Goal: Information Seeking & Learning: Check status

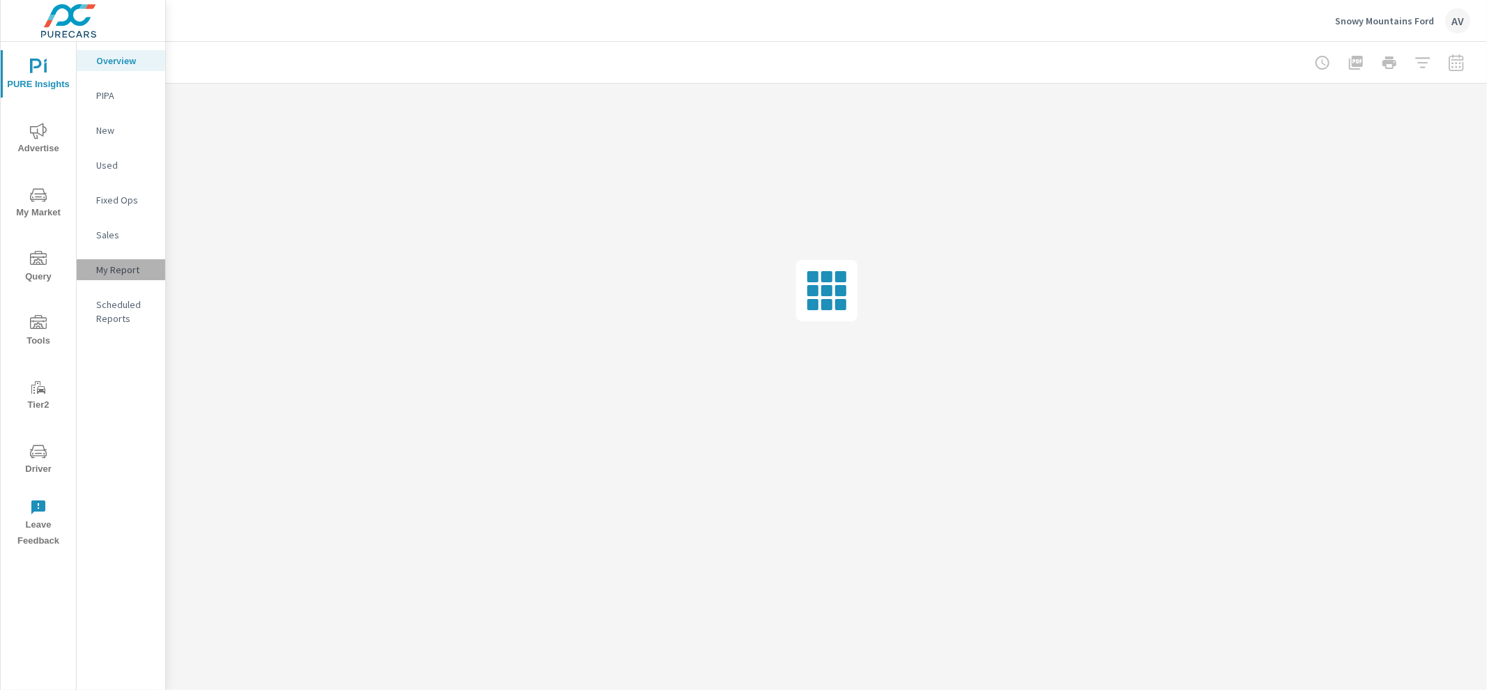
click at [122, 264] on p "My Report" at bounding box center [125, 270] width 58 height 14
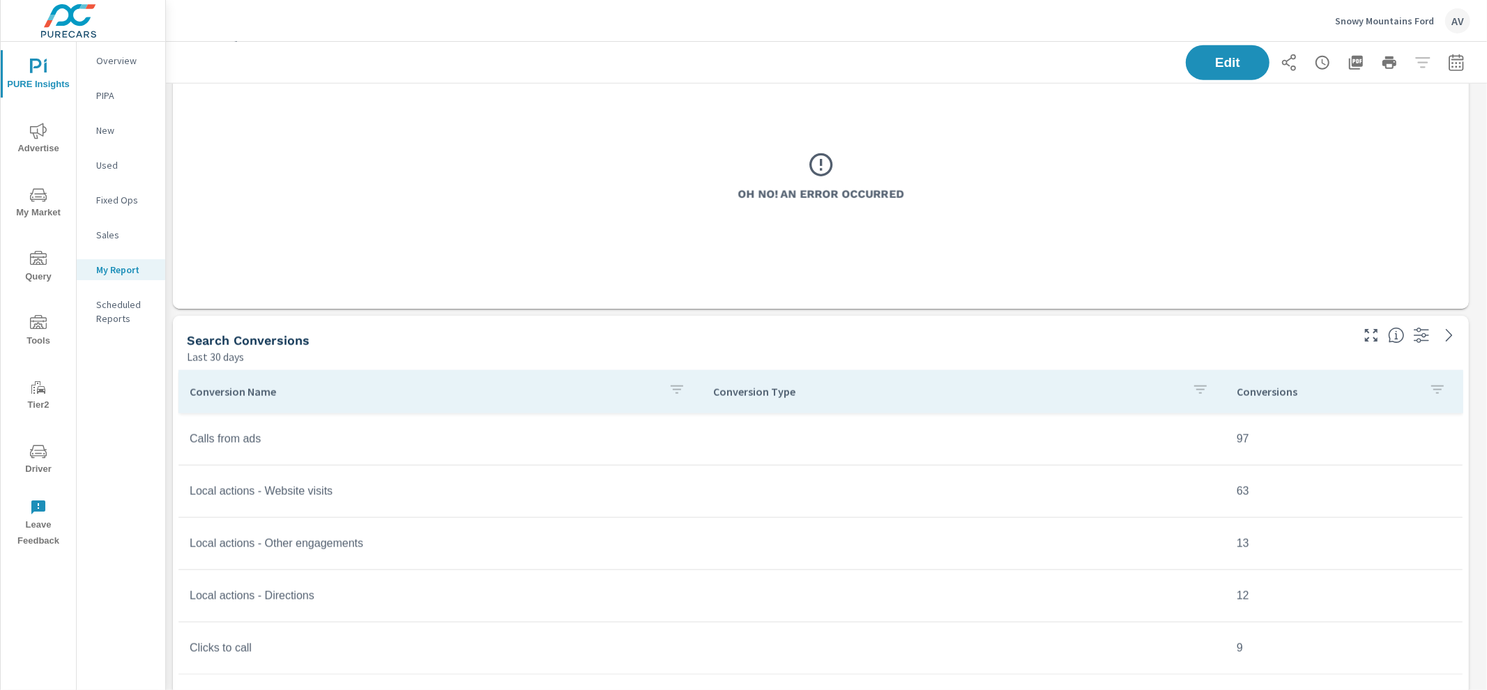
scroll to position [1389, 0]
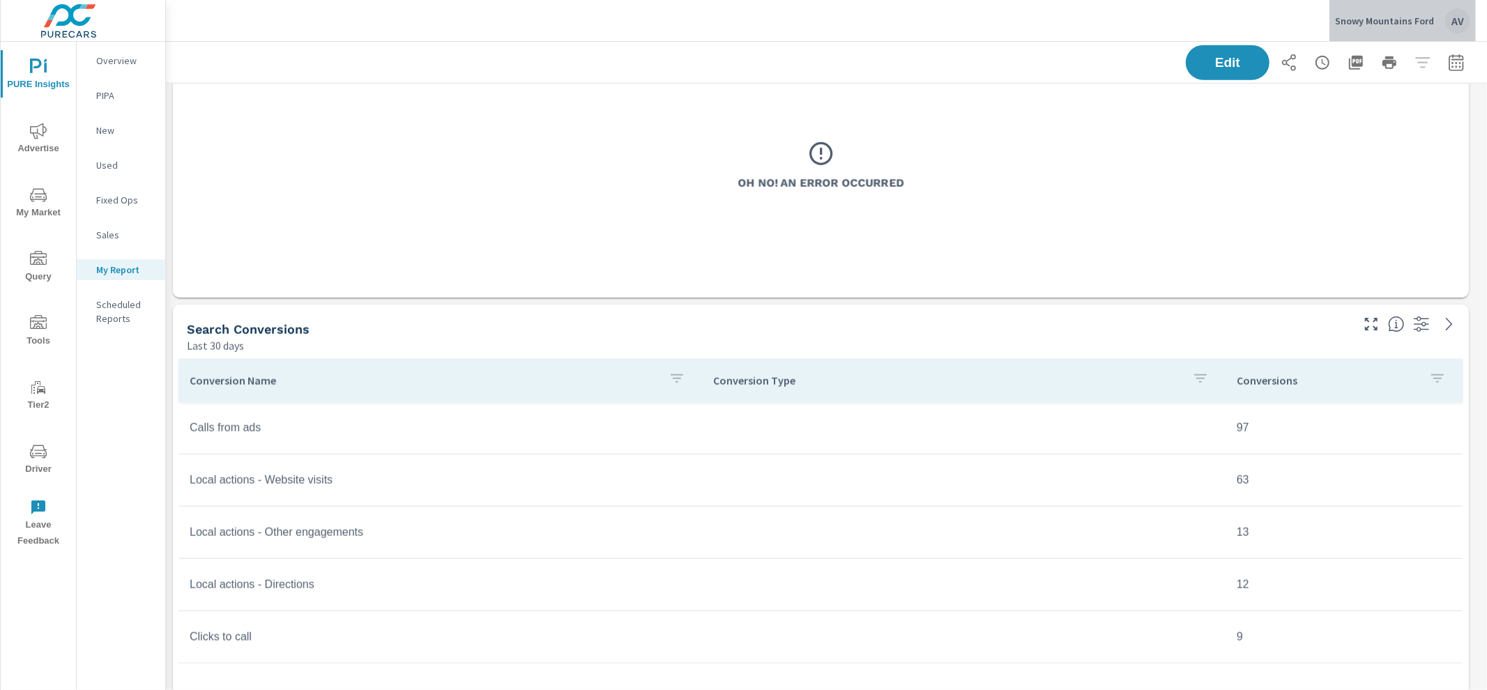
click at [1458, 14] on div "AV" at bounding box center [1457, 20] width 25 height 25
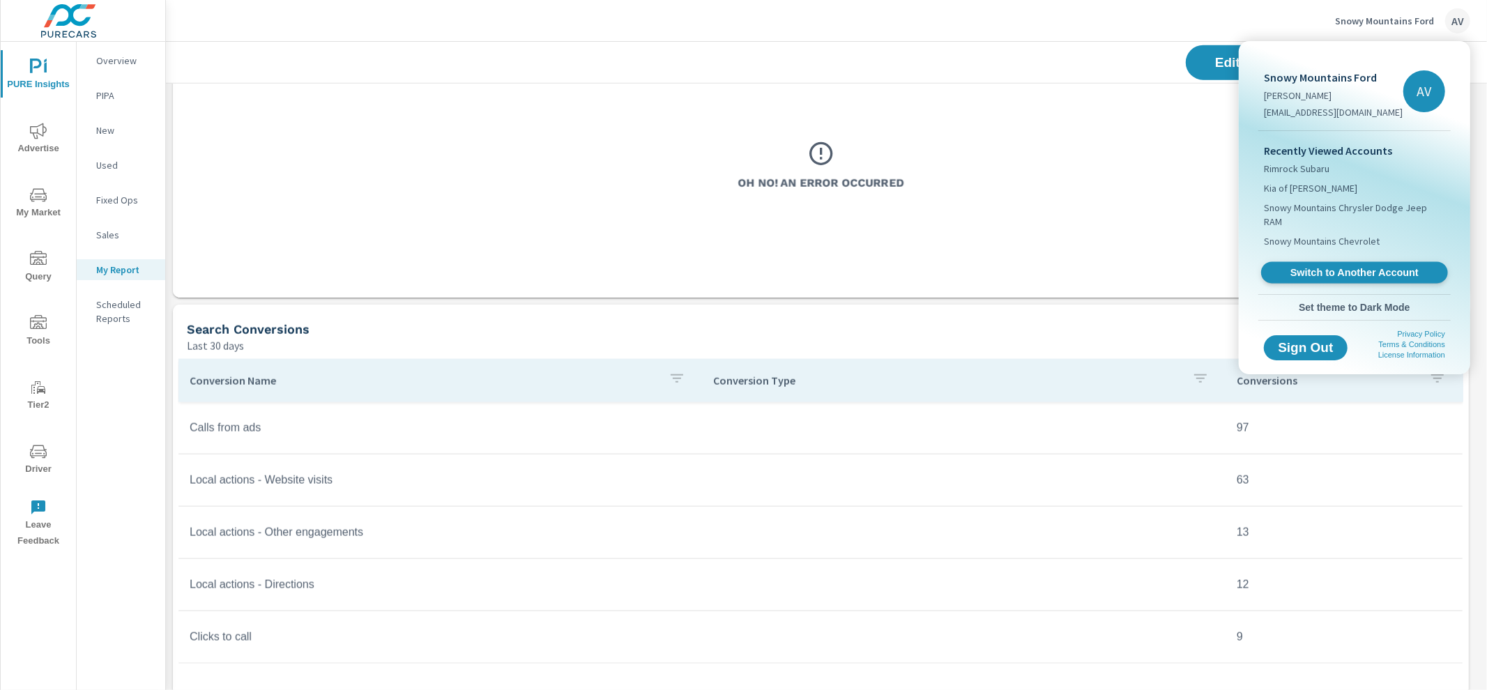
click at [1320, 266] on span "Switch to Another Account" at bounding box center [1354, 272] width 171 height 13
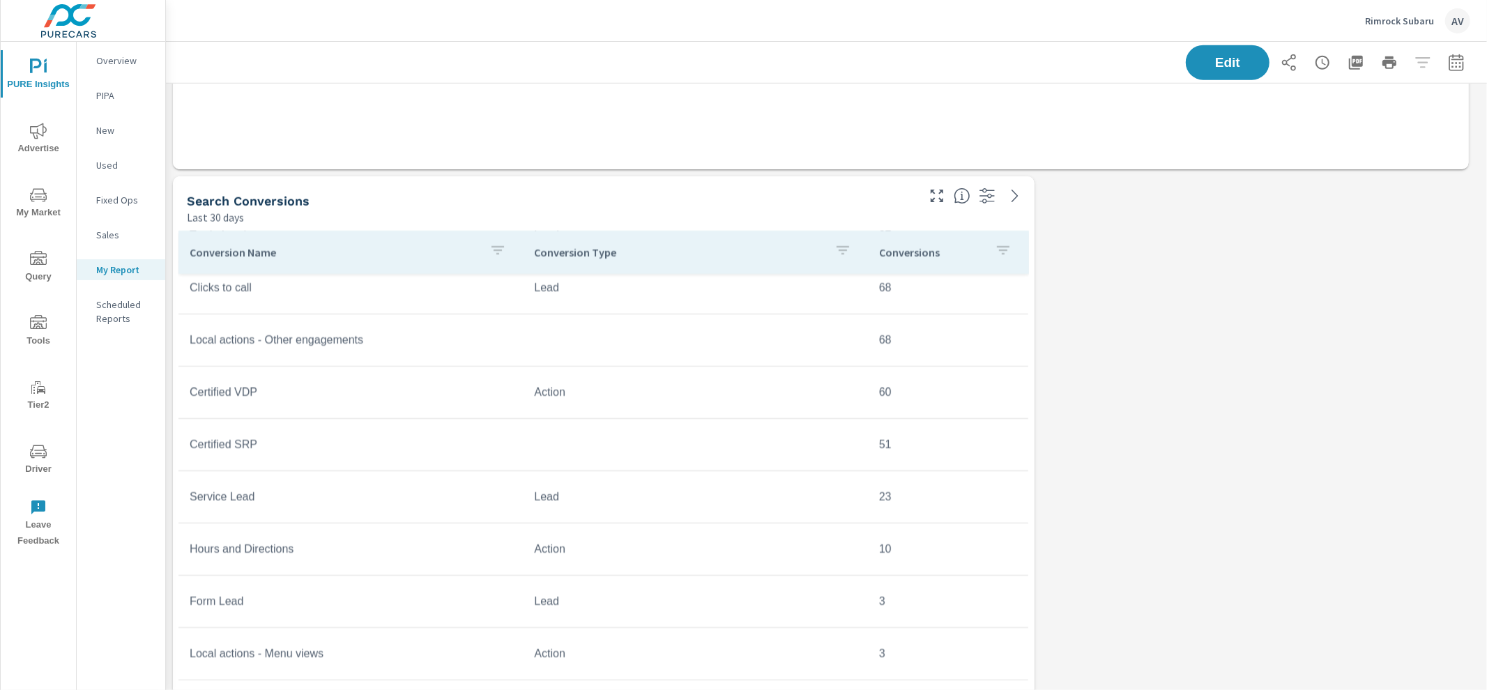
scroll to position [1493, 0]
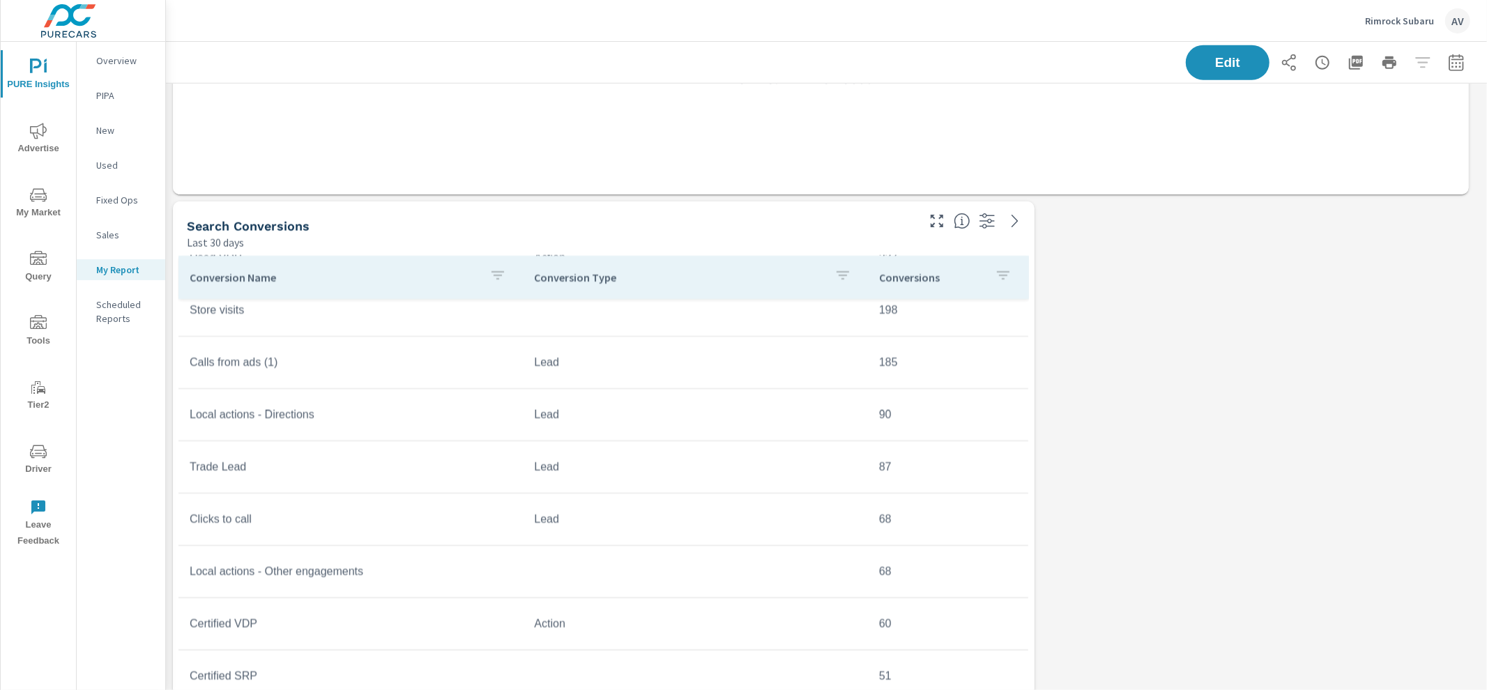
scroll to position [109, 0]
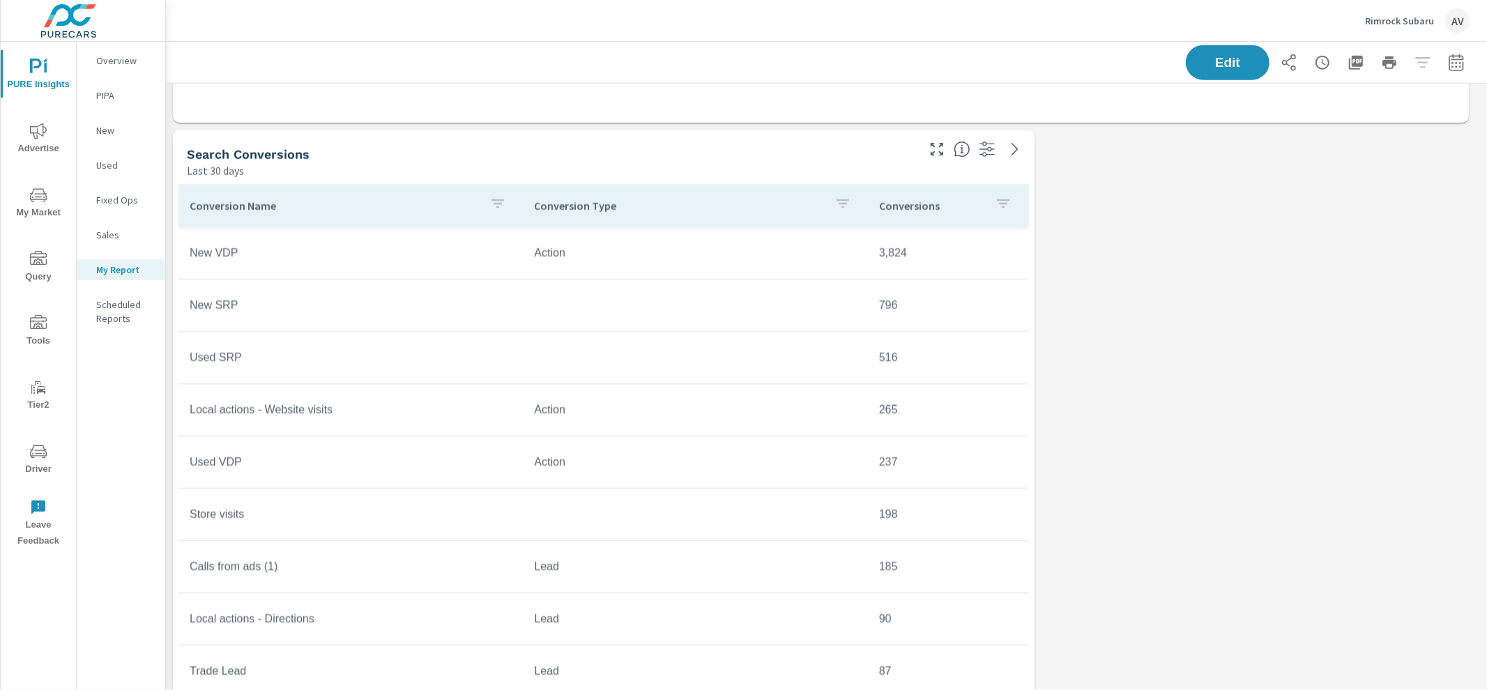
scroll to position [1566, 0]
click at [43, 130] on icon "nav menu" at bounding box center [38, 131] width 17 height 16
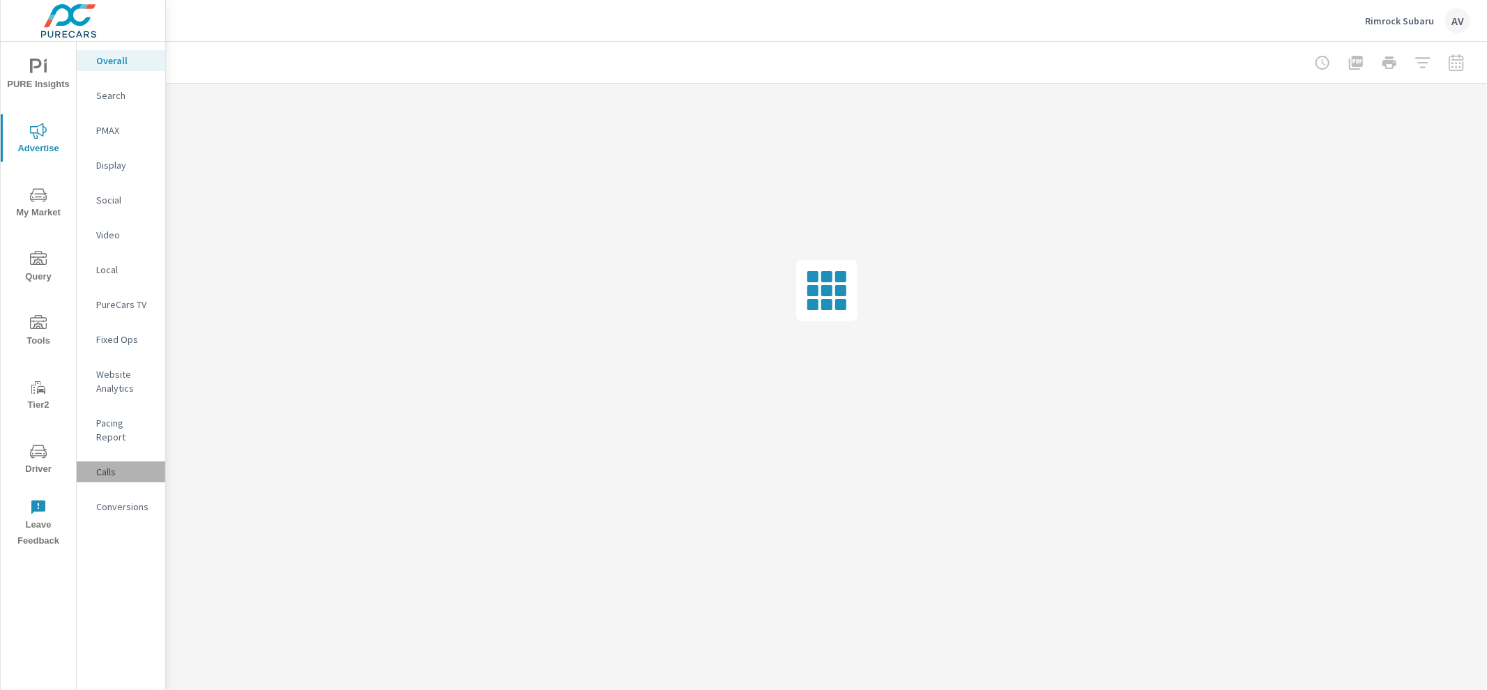
click at [107, 465] on p "Calls" at bounding box center [125, 472] width 58 height 14
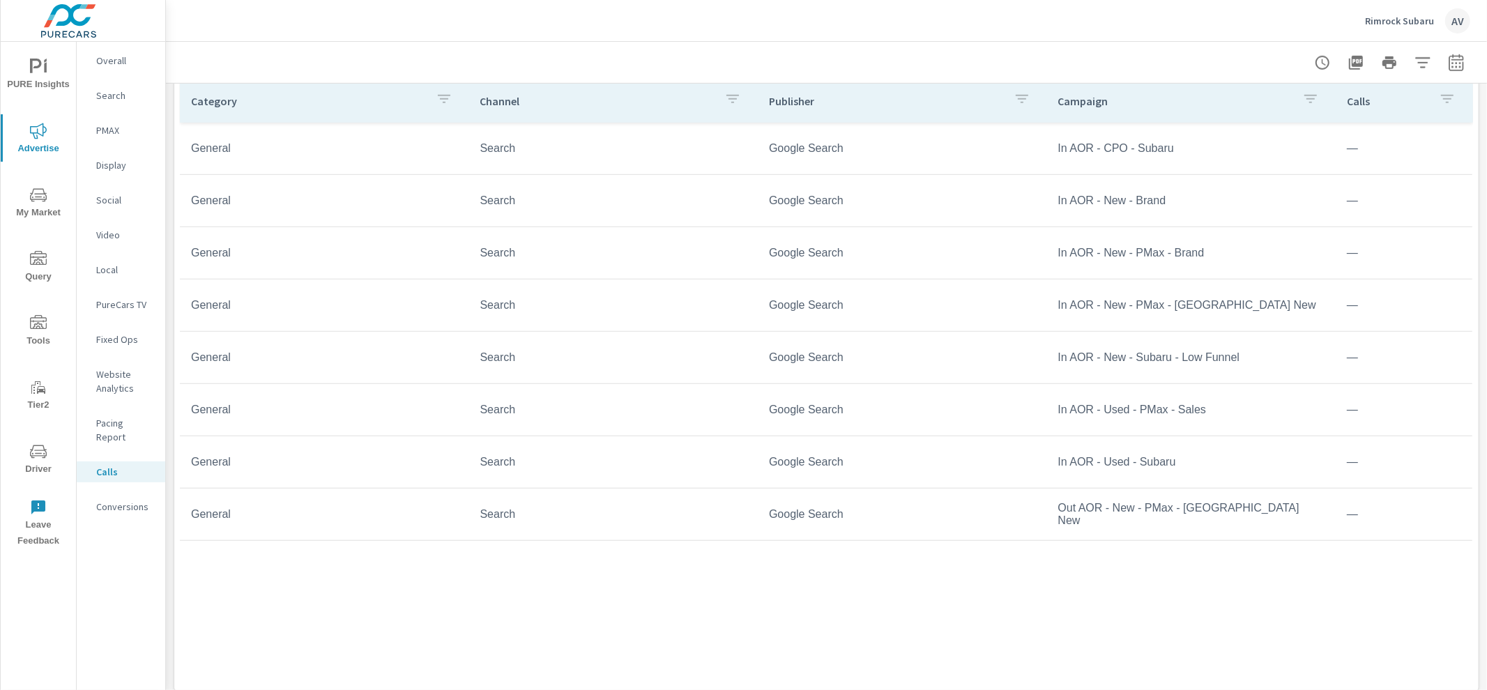
scroll to position [754, 0]
click at [122, 500] on p "Conversions" at bounding box center [125, 507] width 58 height 14
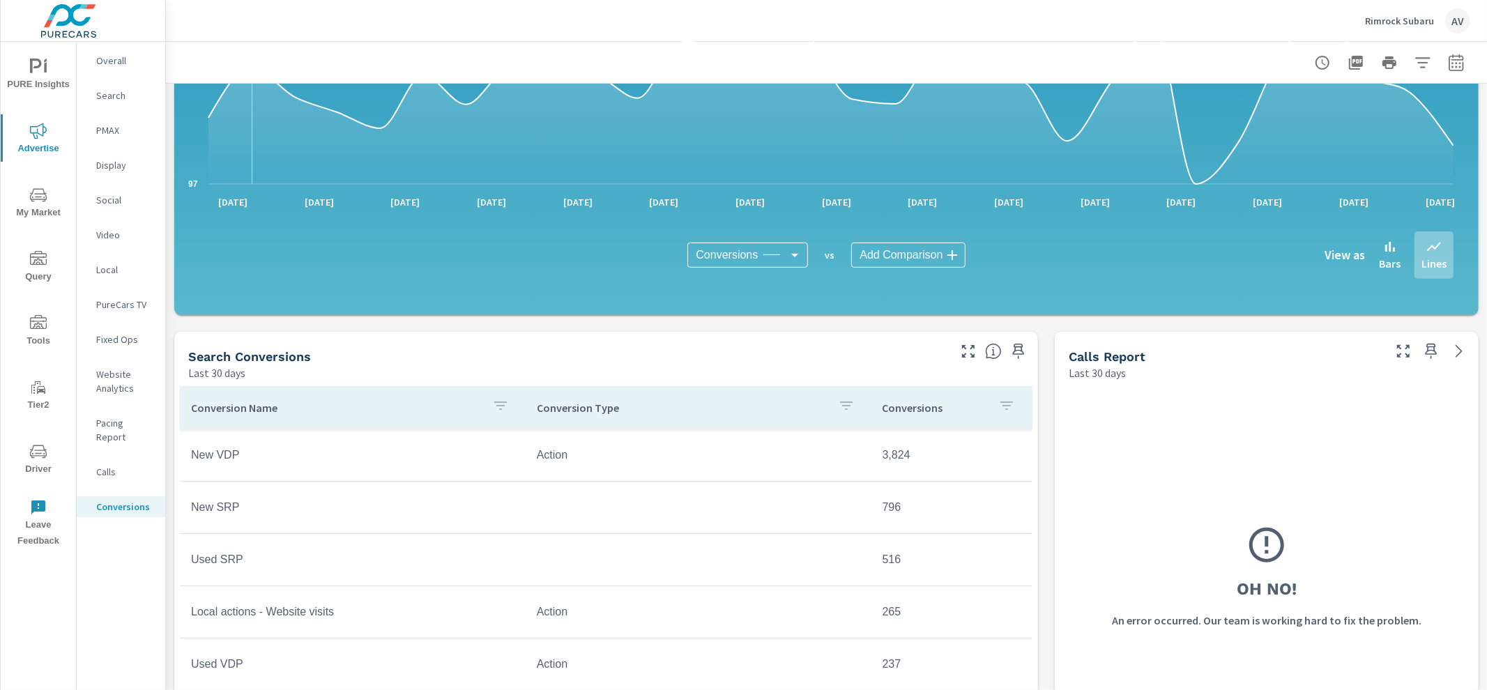
scroll to position [393, 0]
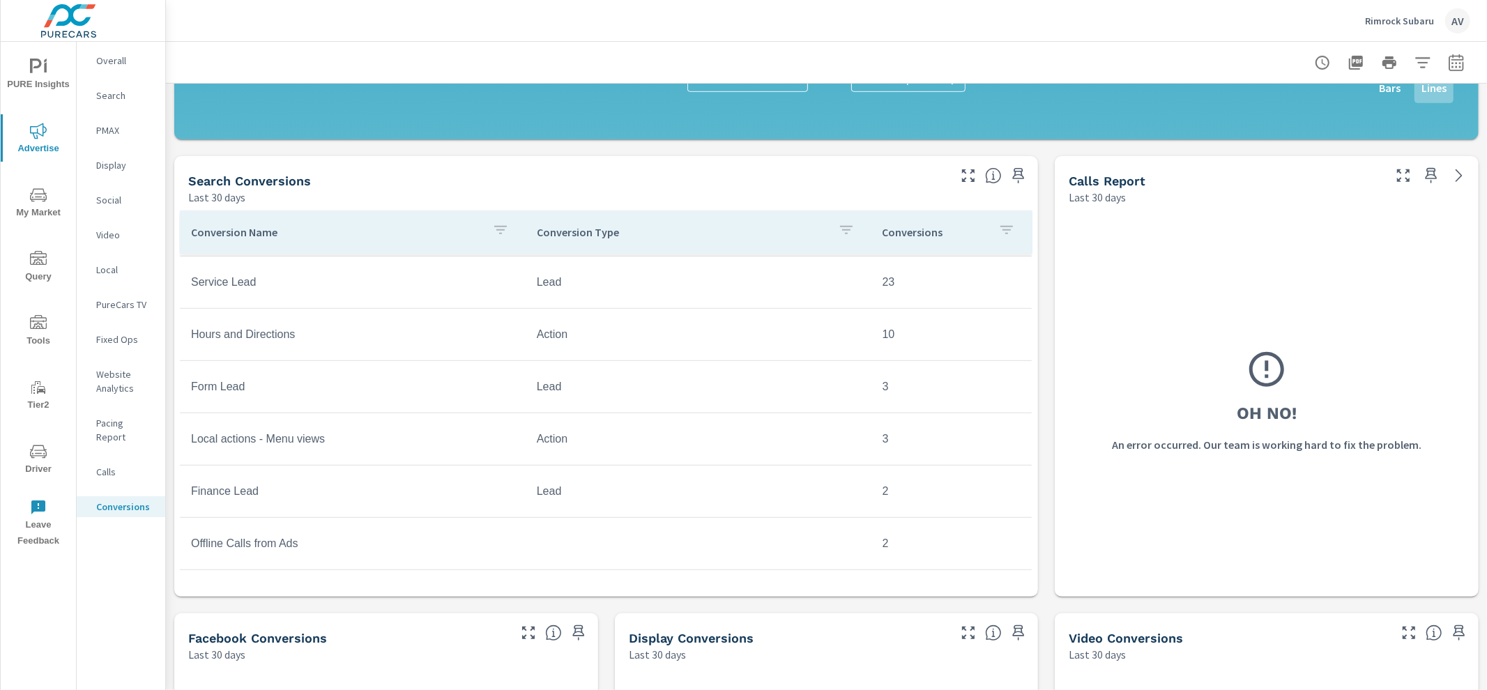
scroll to position [367, 0]
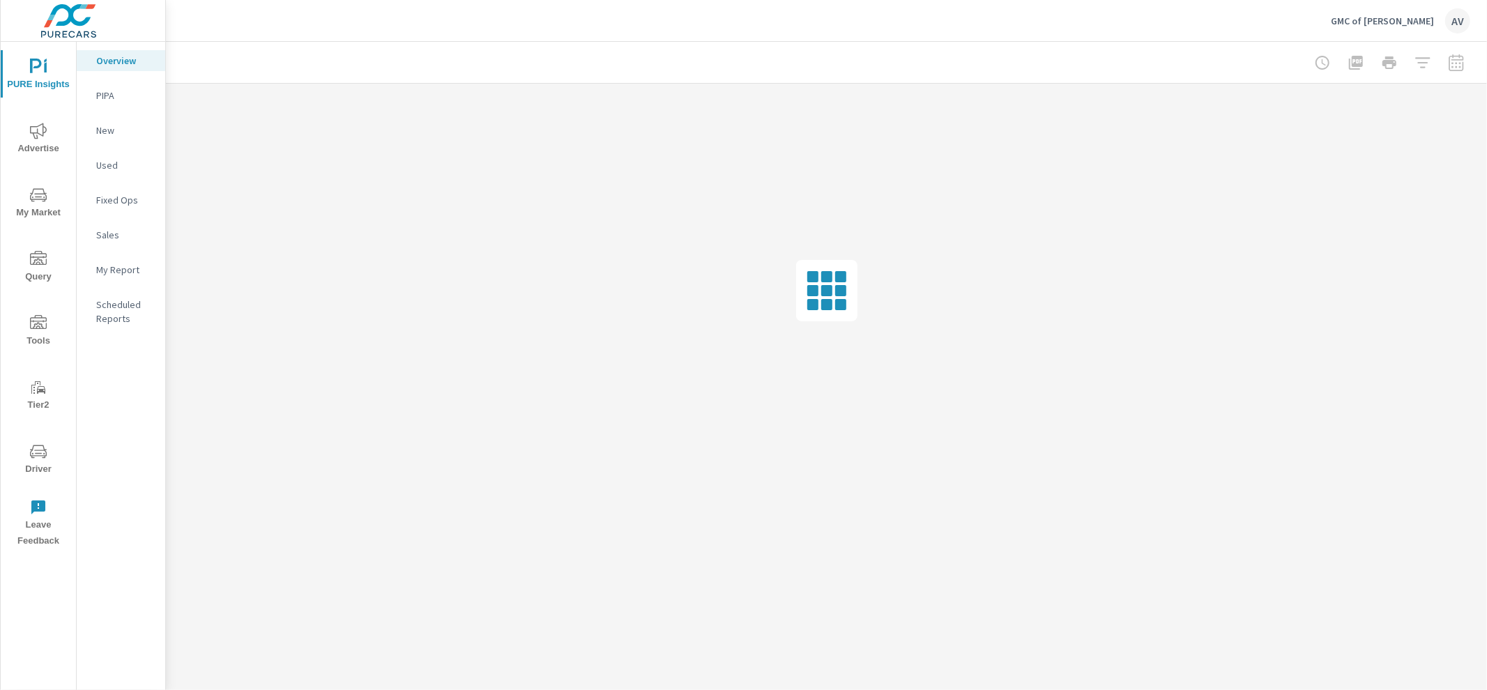
click at [122, 274] on p "My Report" at bounding box center [125, 270] width 58 height 14
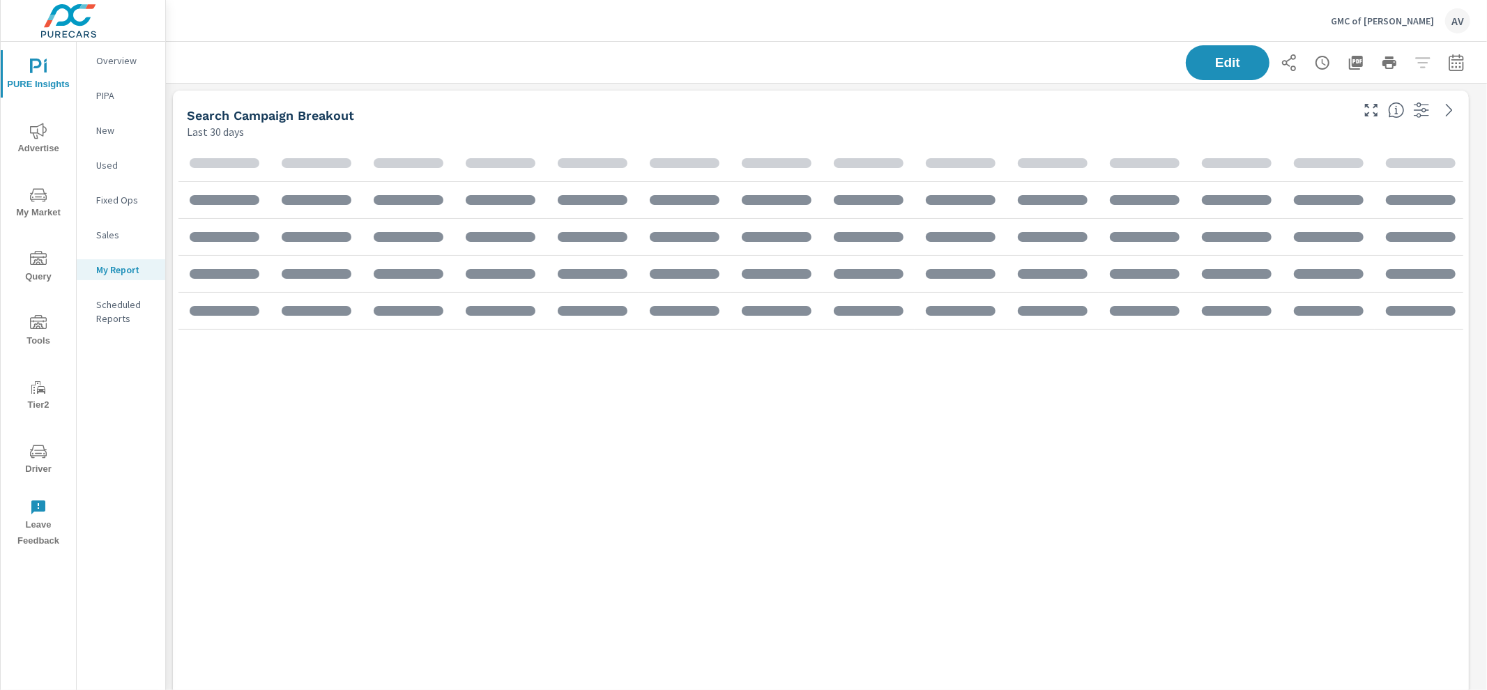
scroll to position [1635, 1334]
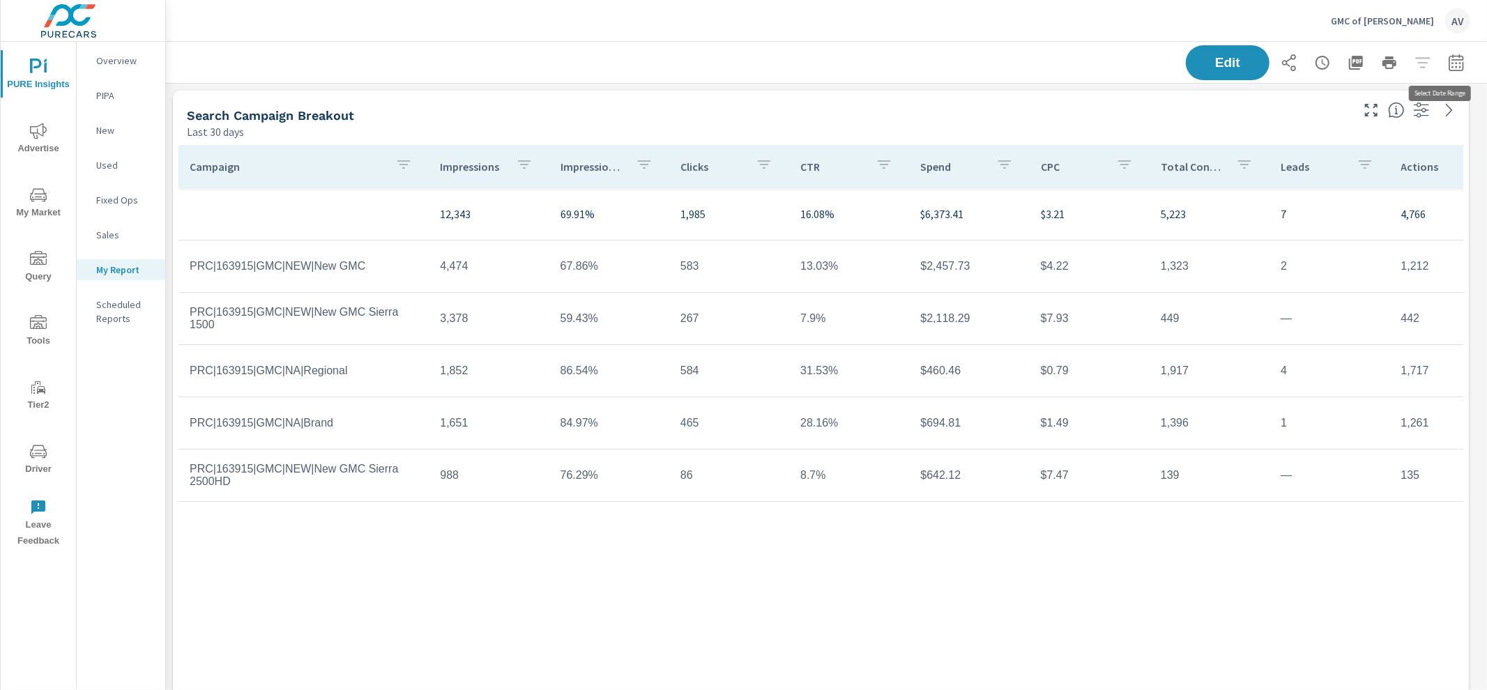
click at [1458, 65] on button "button" at bounding box center [1456, 63] width 28 height 28
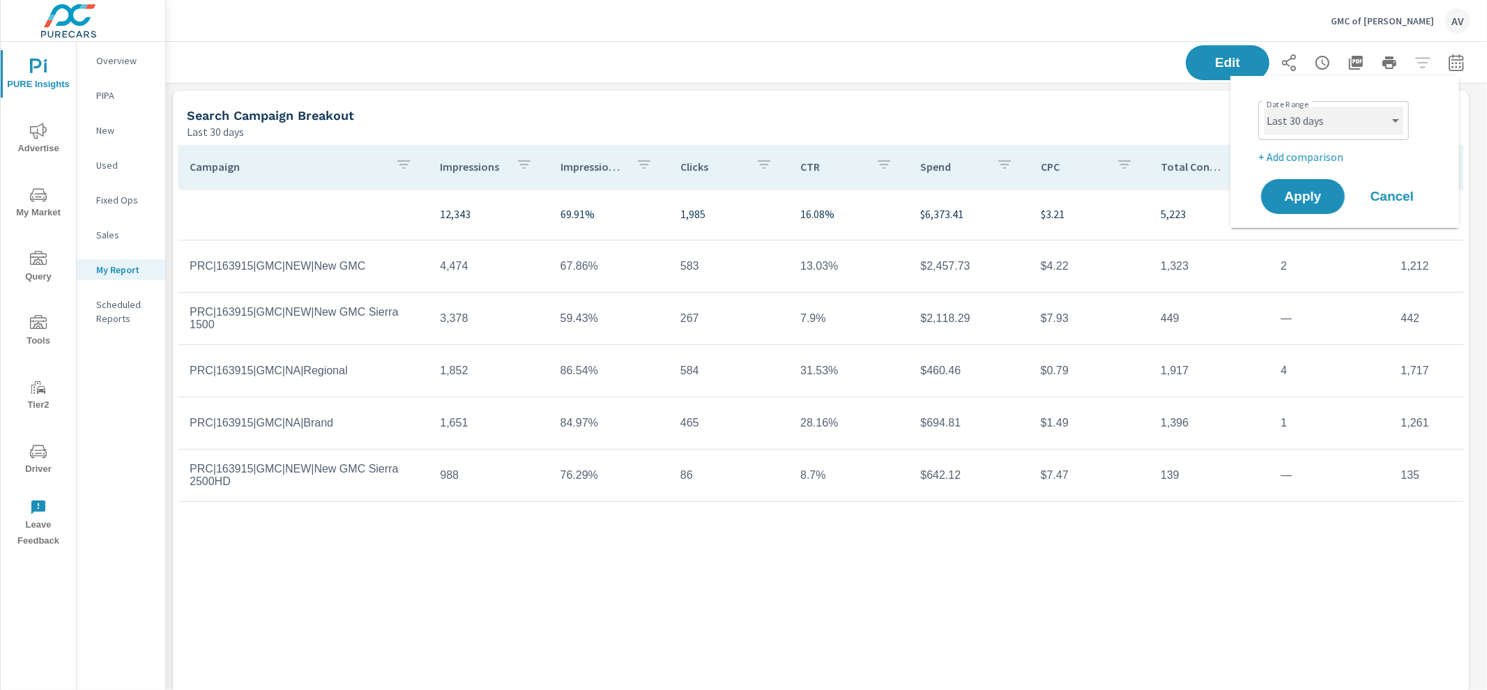
click at [1327, 126] on select "Custom [DATE] Last week Last 7 days Last 14 days Last 30 days Last 45 days Last…" at bounding box center [1333, 121] width 139 height 28
click at [1264, 107] on select "Custom [DATE] Last week Last 7 days Last 14 days Last 30 days Last 45 days Last…" at bounding box center [1333, 121] width 139 height 28
select select "Last month"
click at [1299, 148] on p "+ Add comparison" at bounding box center [1347, 156] width 178 height 17
select select "Previous period"
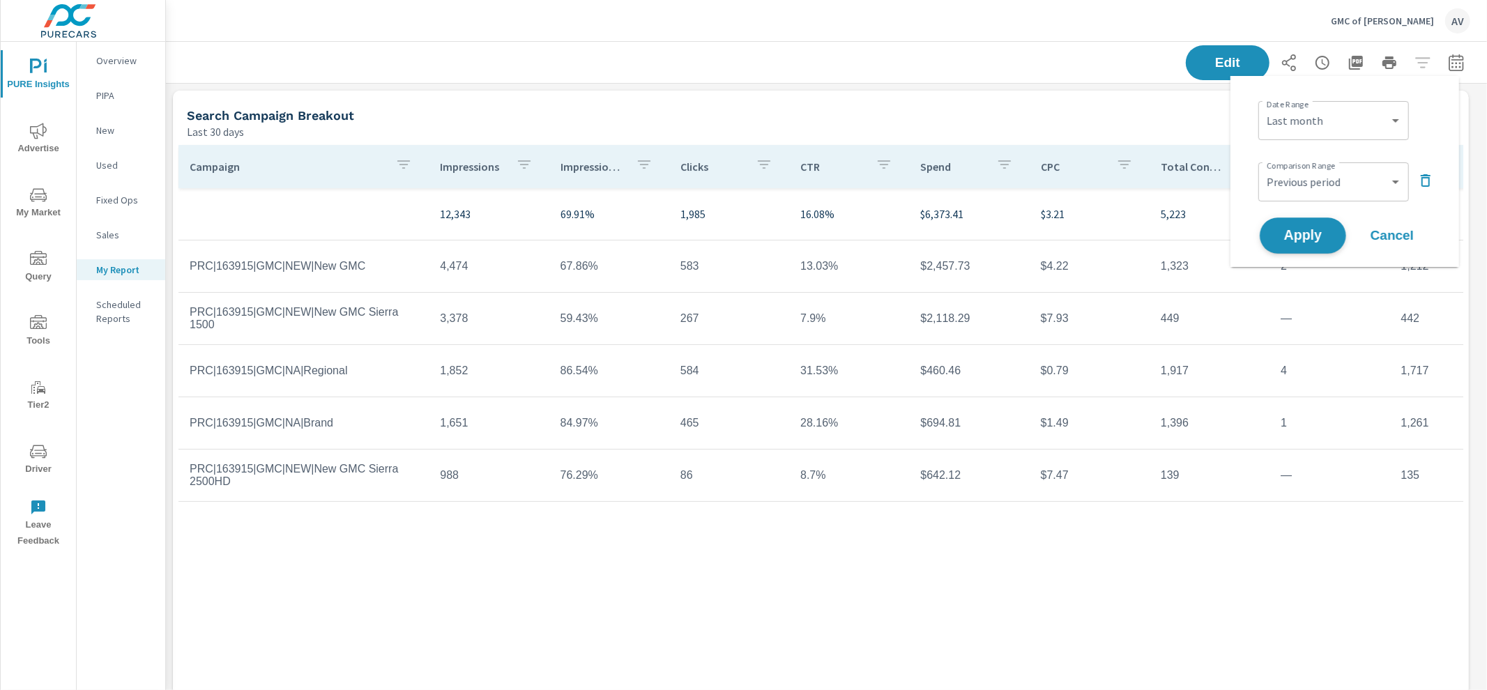
click at [1312, 229] on span "Apply" at bounding box center [1302, 235] width 57 height 13
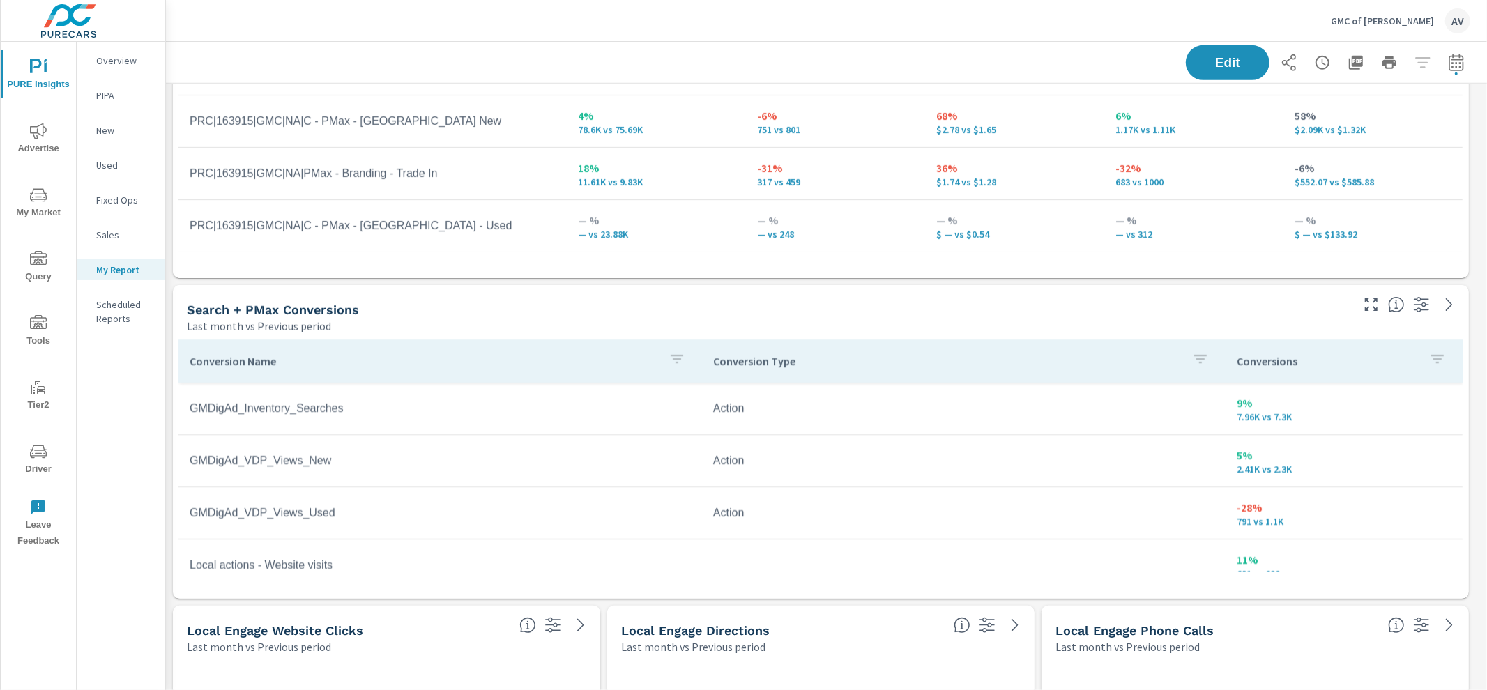
scroll to position [1004, 0]
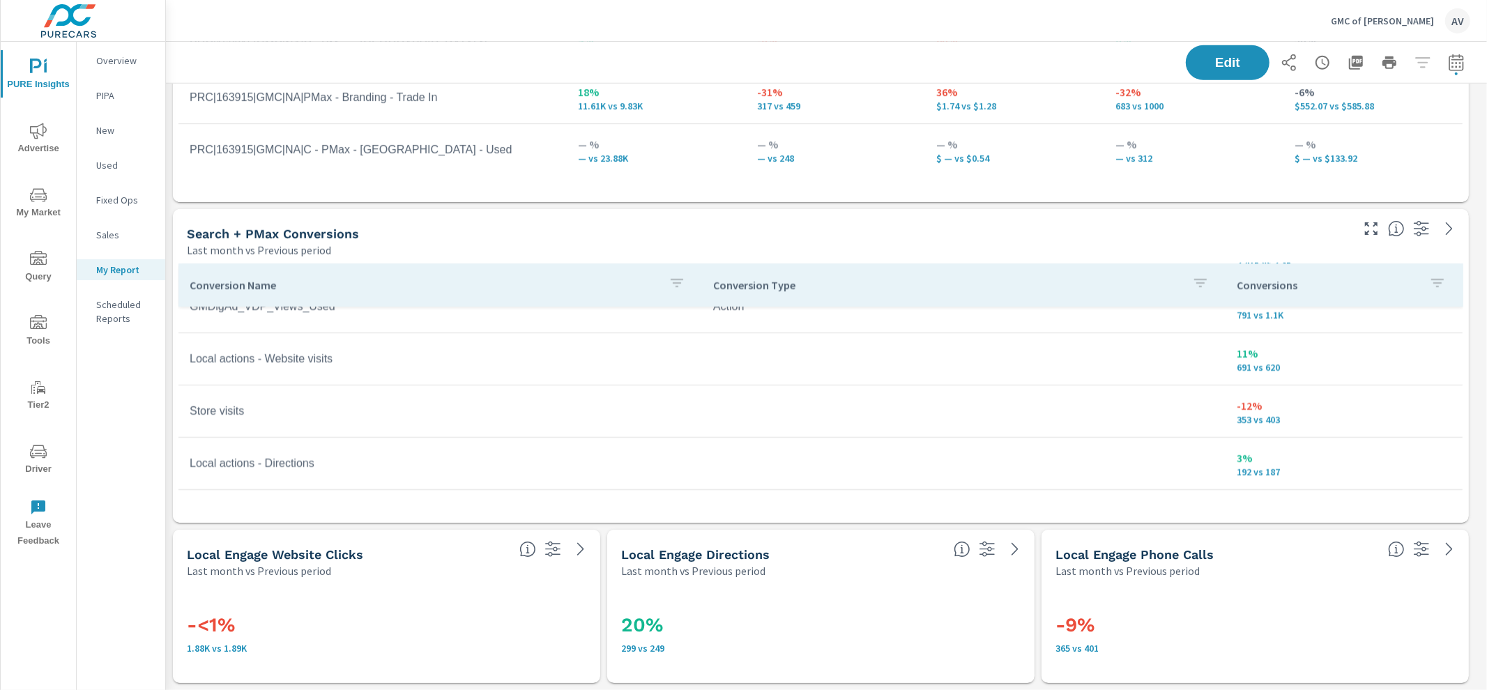
scroll to position [36, 0]
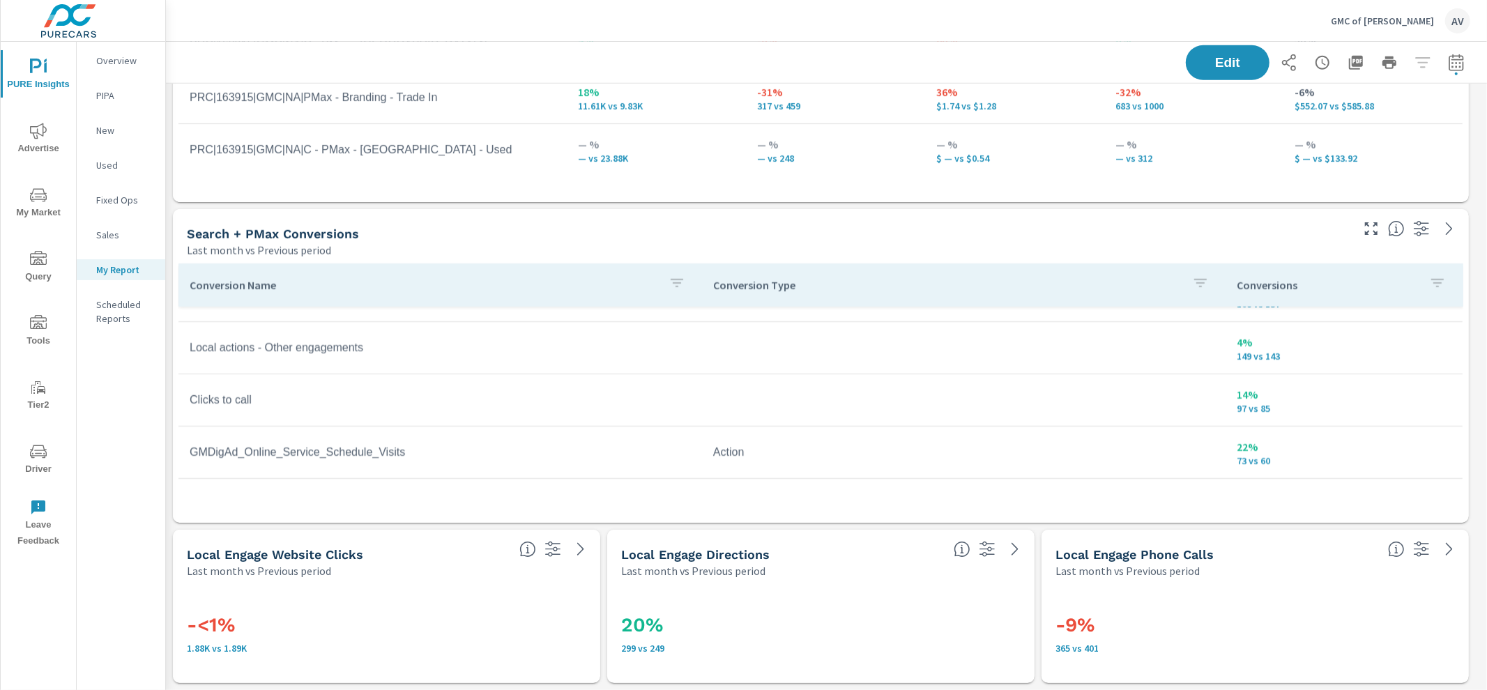
scroll to position [367, 0]
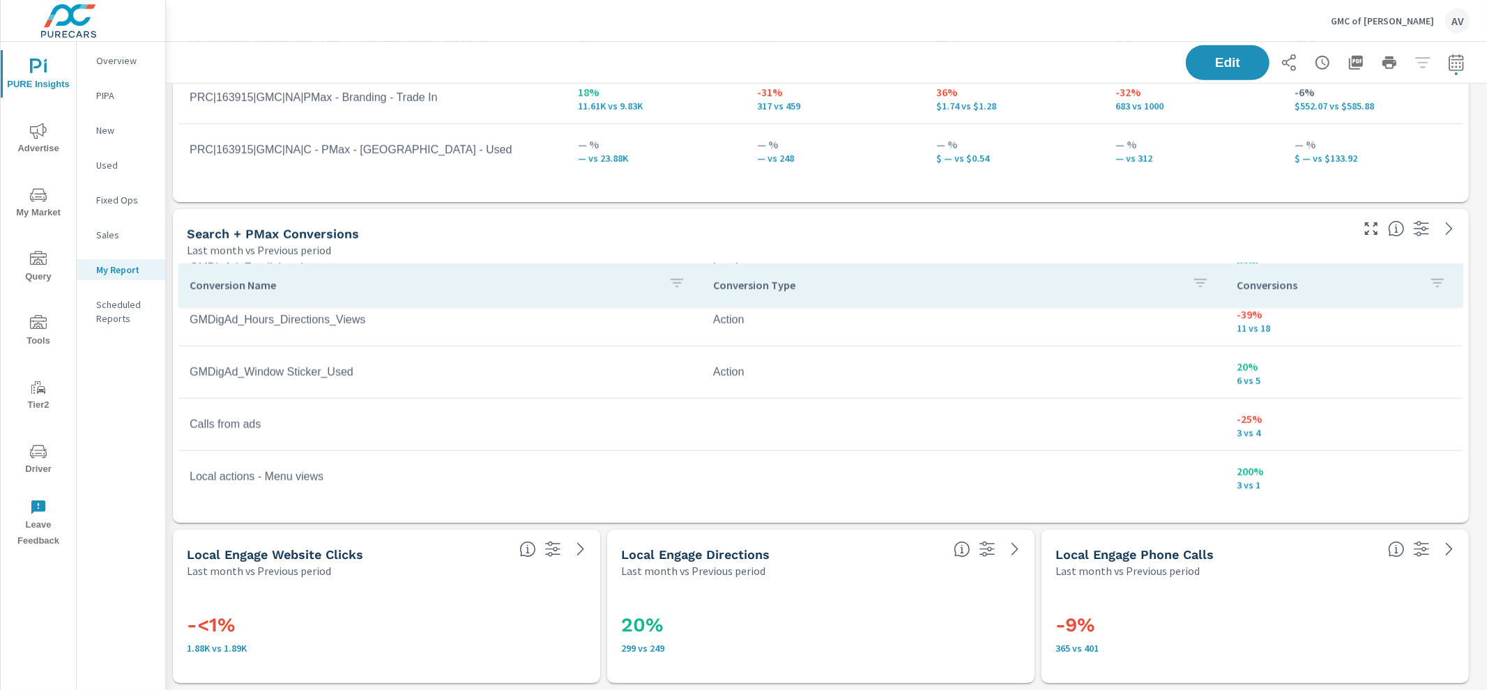
scroll to position [751, 0]
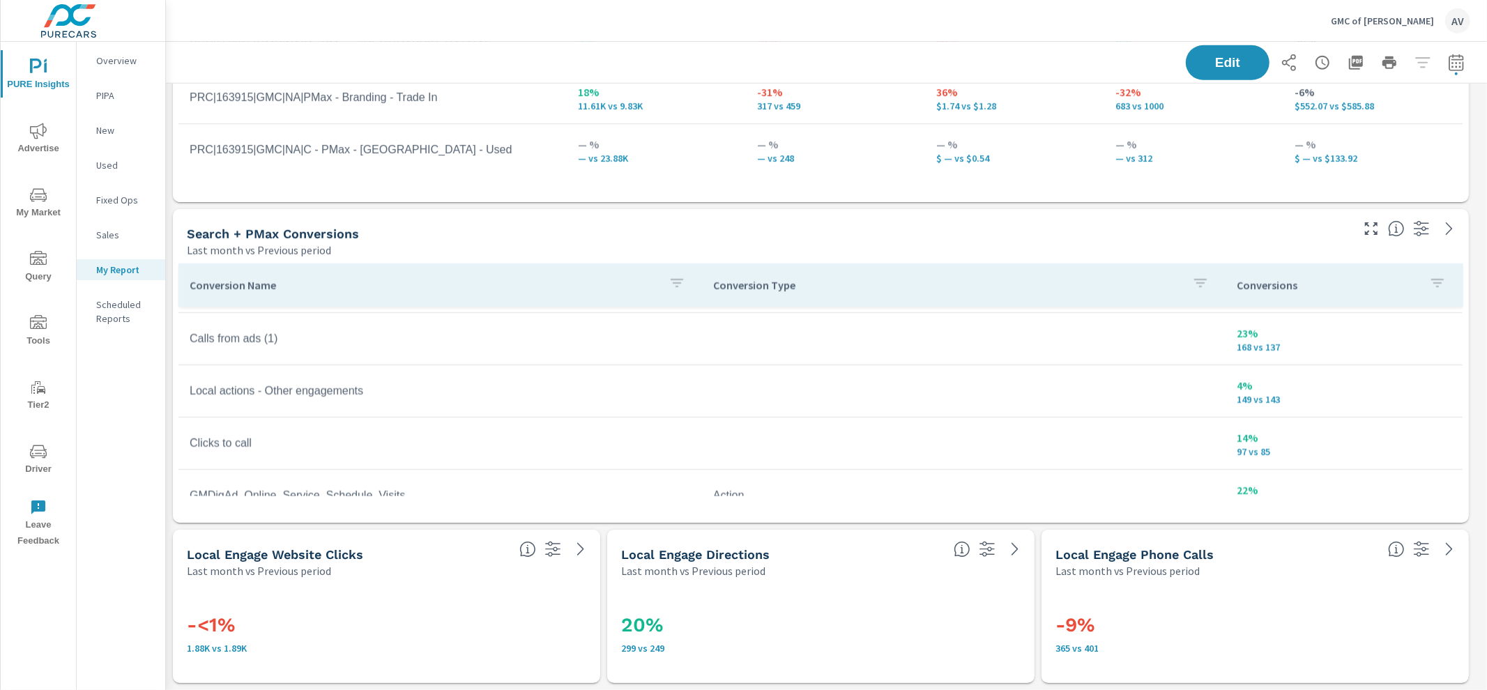
click at [34, 86] on span "PURE Insights" at bounding box center [38, 76] width 67 height 34
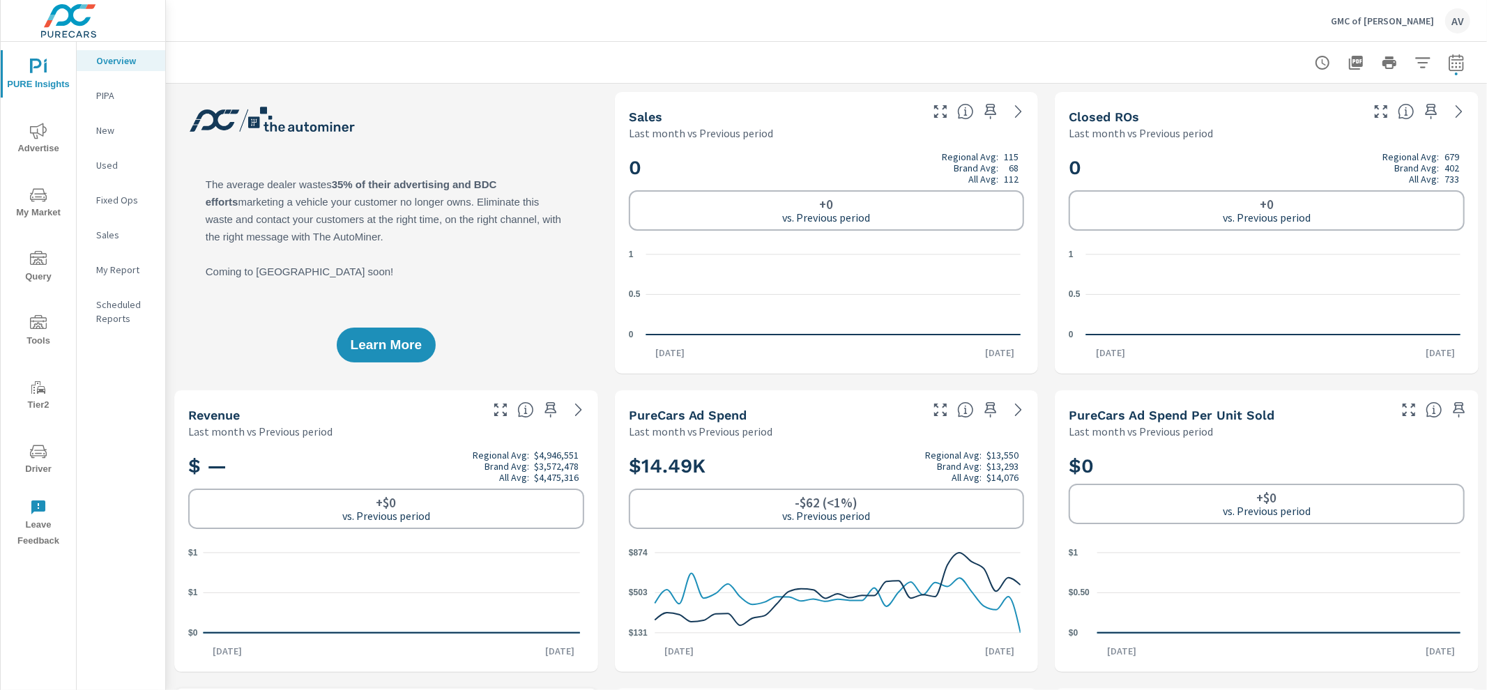
click at [41, 141] on span "Advertise" at bounding box center [38, 140] width 67 height 34
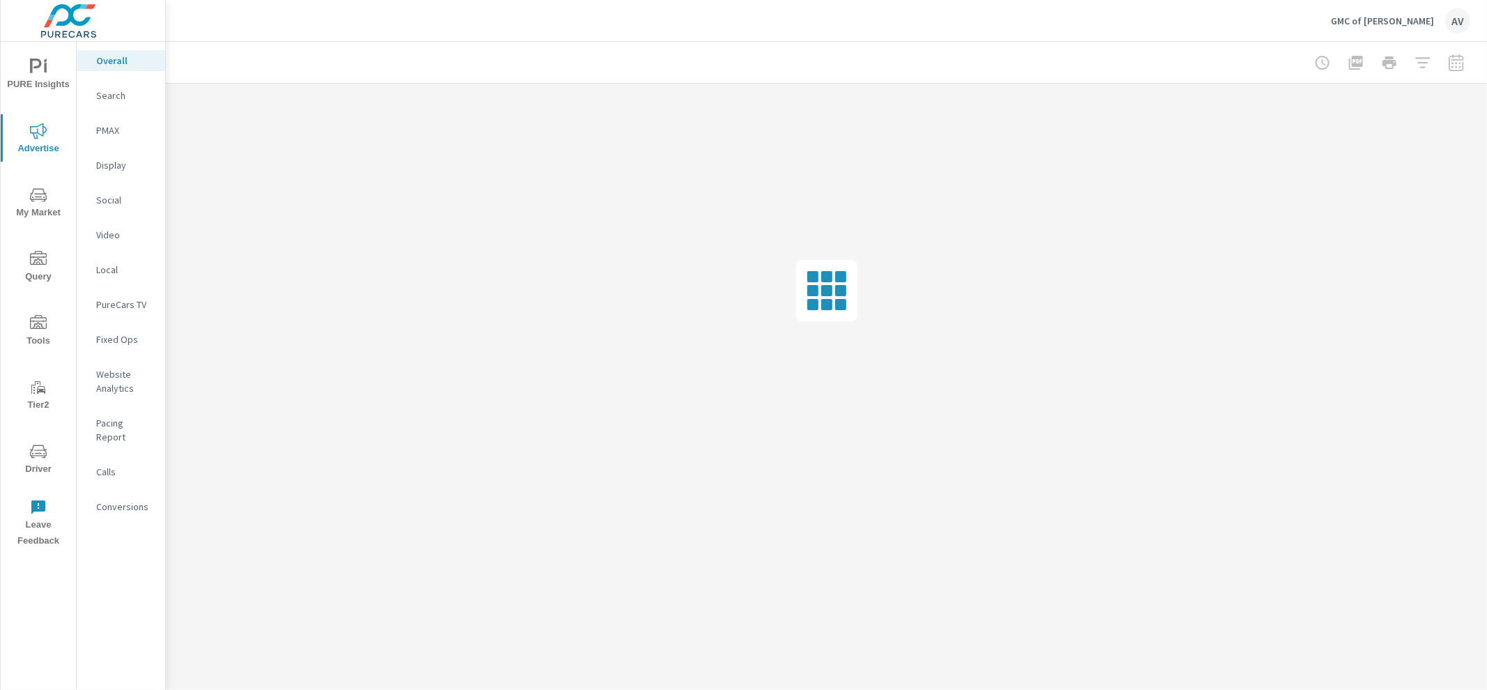
click at [110, 500] on p "Conversions" at bounding box center [125, 507] width 58 height 14
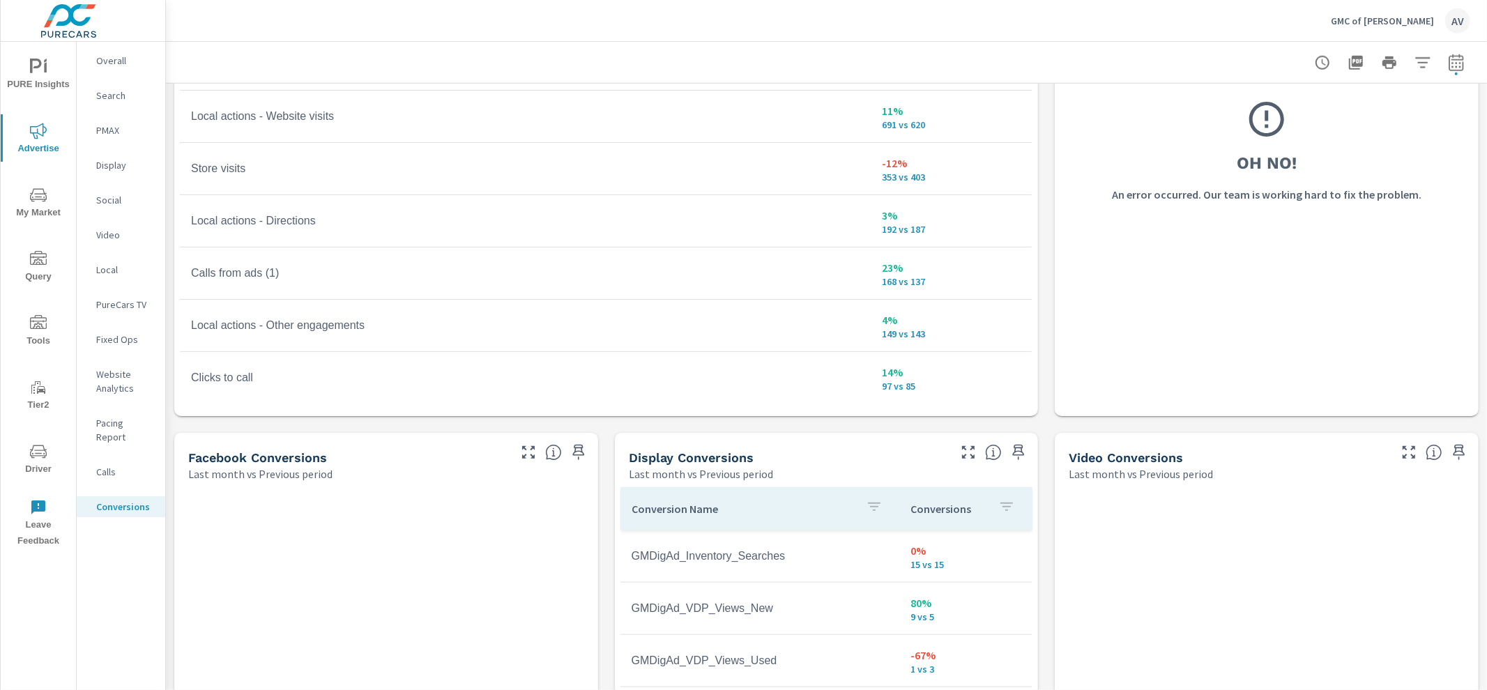
scroll to position [1002, 0]
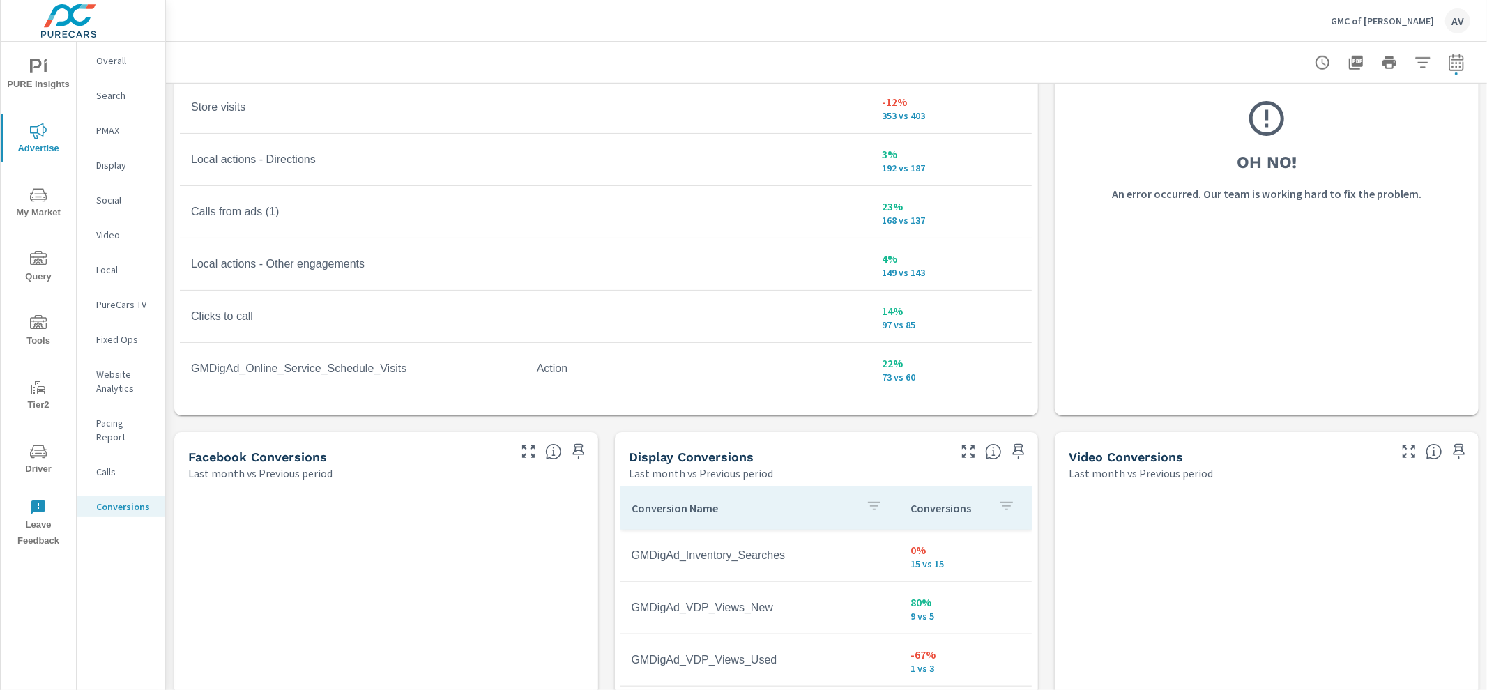
scroll to position [17, 0]
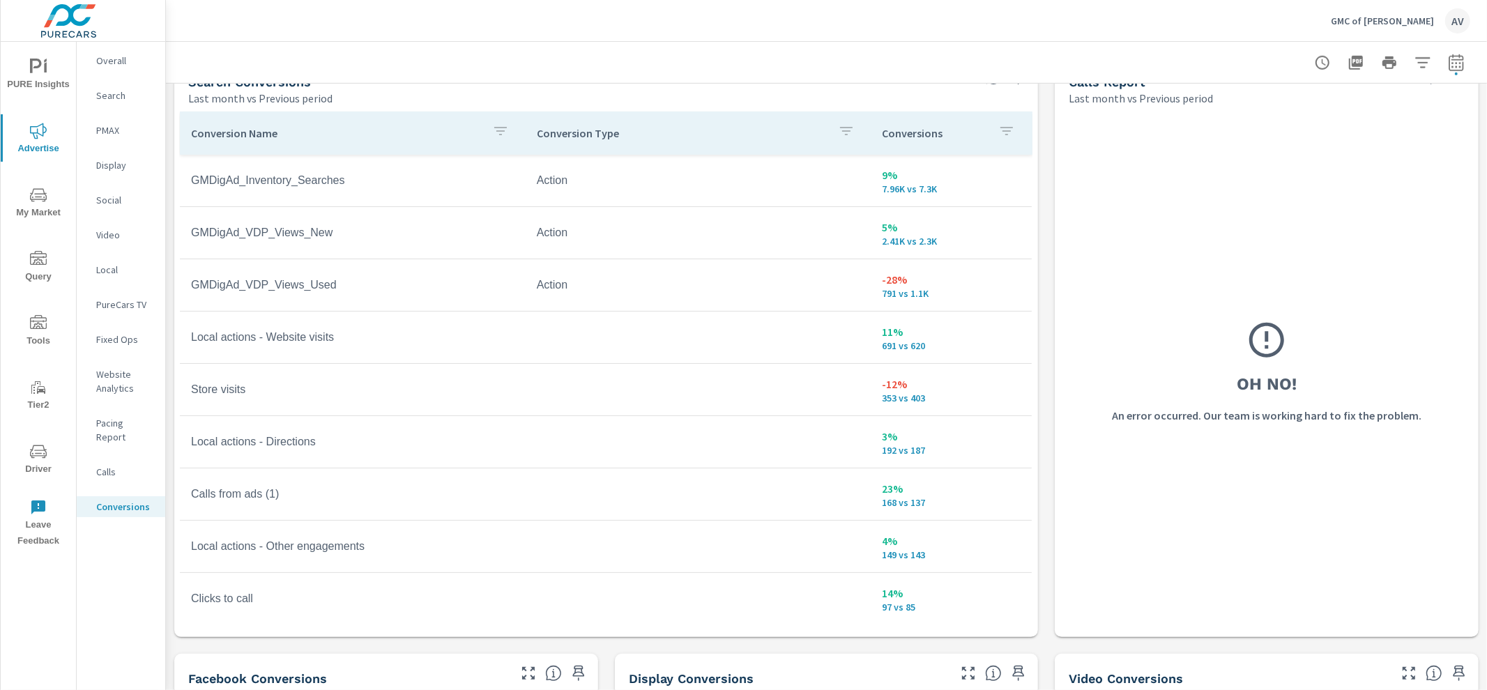
scroll to position [778, 0]
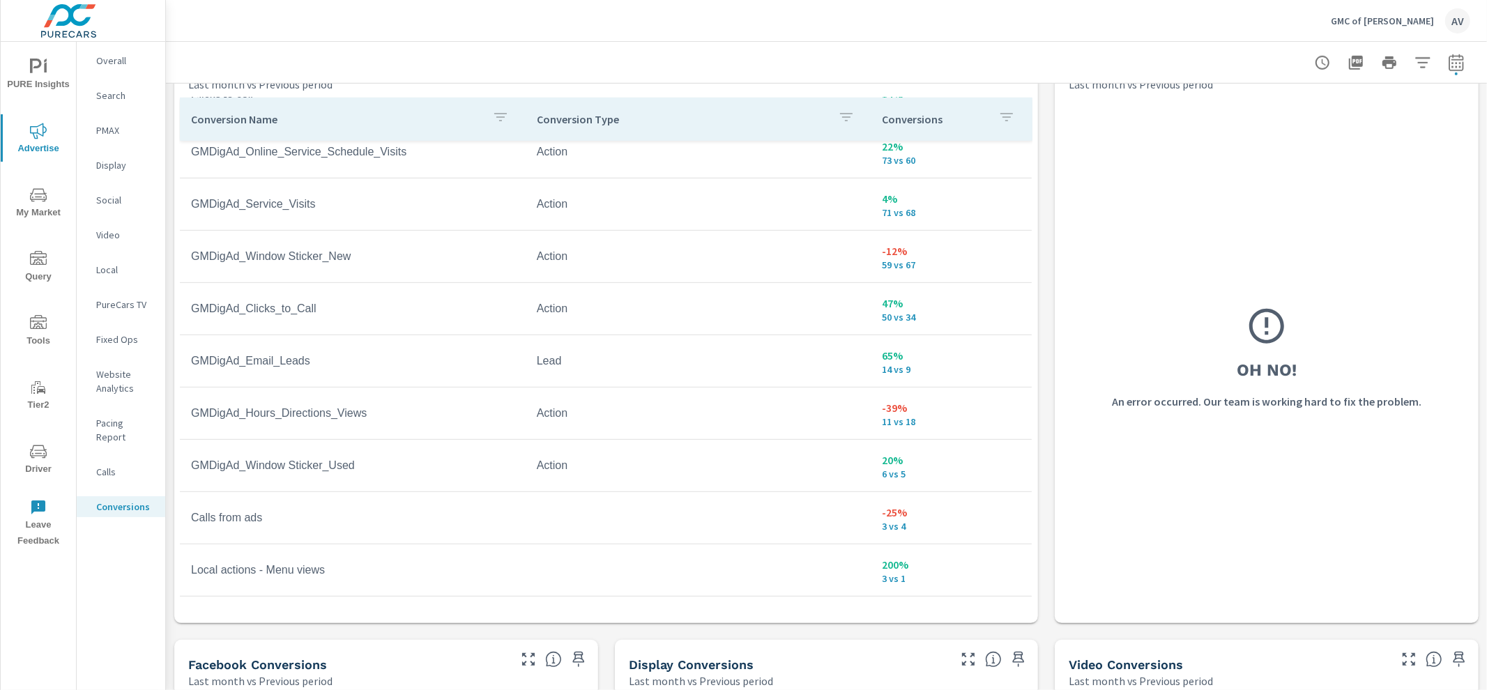
scroll to position [809, 0]
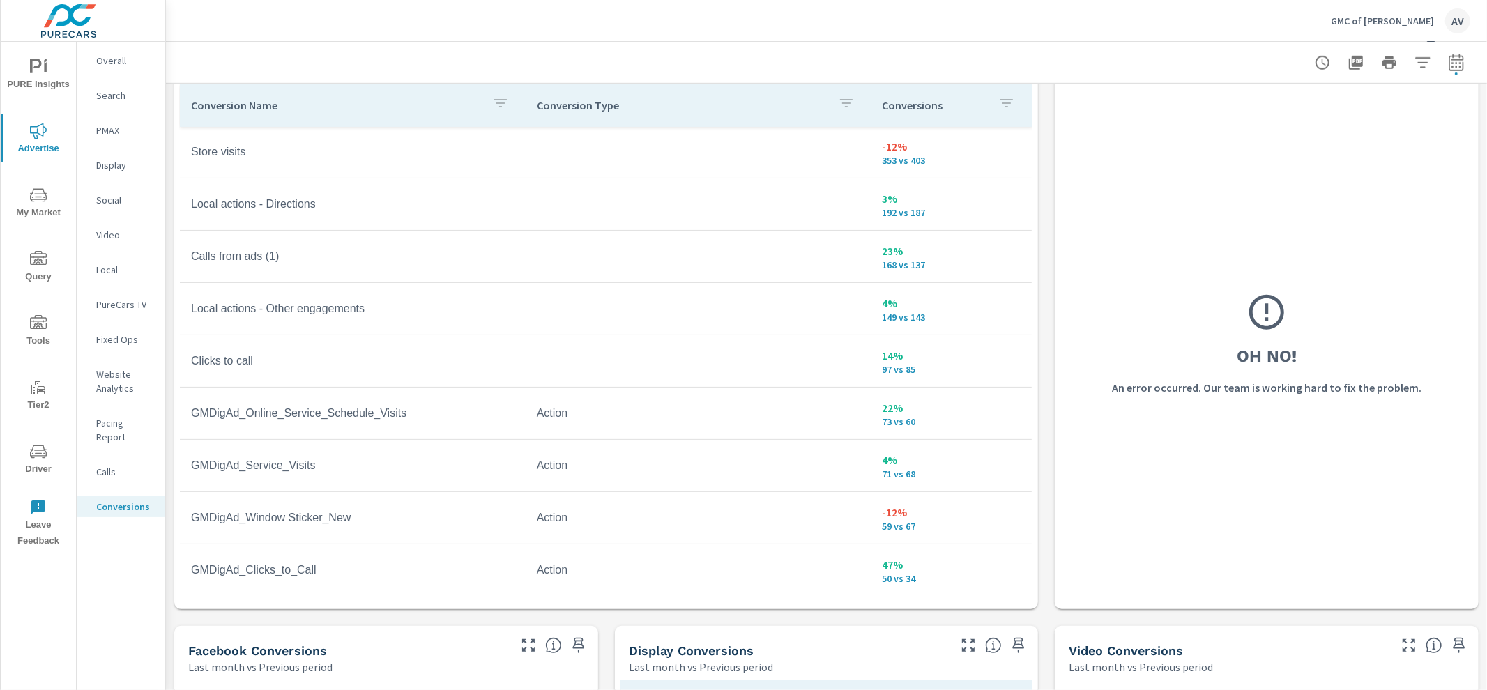
scroll to position [56, 0]
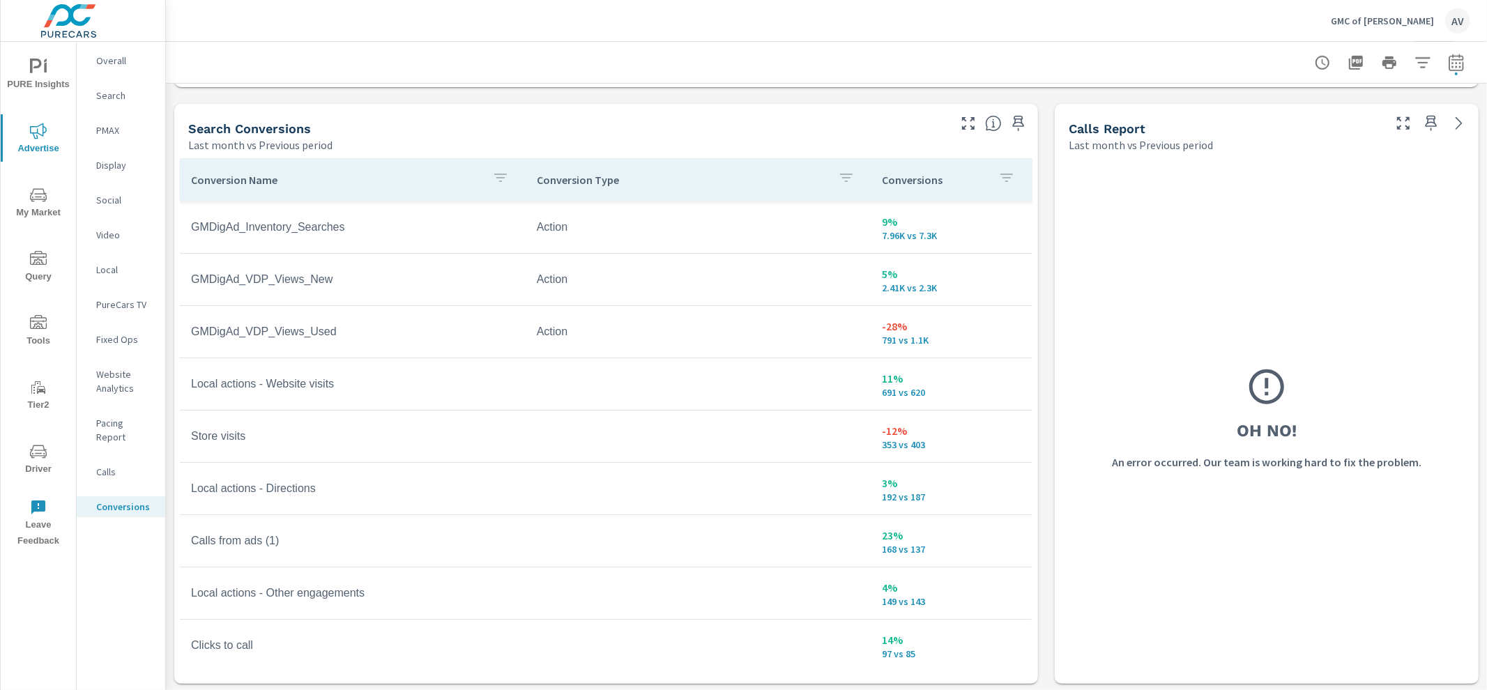
scroll to position [736, 0]
click at [53, 71] on span "PURE Insights" at bounding box center [38, 76] width 67 height 34
